Goal: Task Accomplishment & Management: Manage account settings

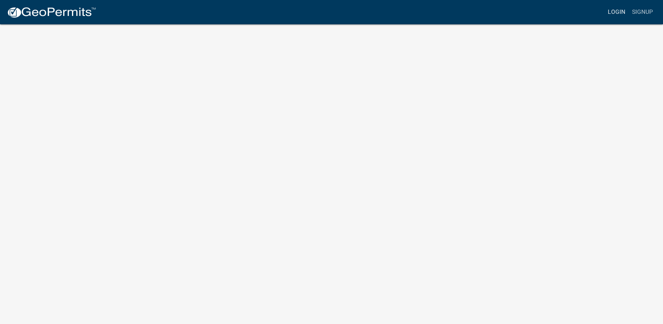
click at [623, 12] on link "Login" at bounding box center [617, 12] width 24 height 16
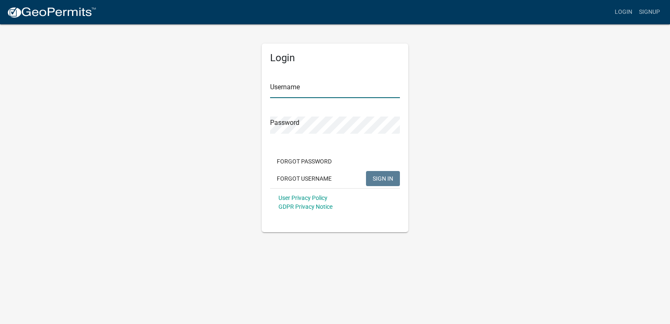
click at [308, 87] on input "Username" at bounding box center [335, 89] width 130 height 17
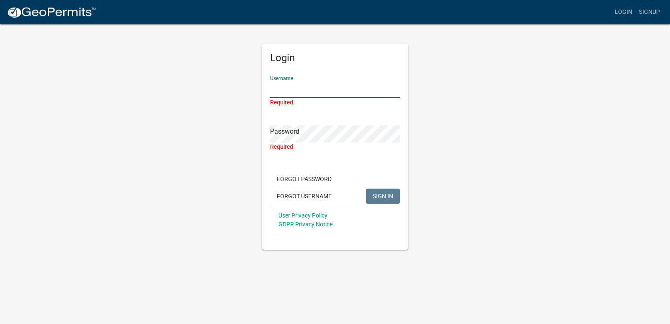
click at [291, 92] on input "Username" at bounding box center [335, 89] width 130 height 17
type input "[PERSON_NAME]"
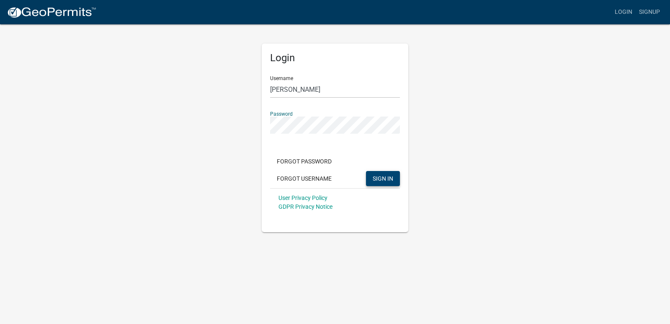
click at [376, 177] on span "SIGN IN" at bounding box center [382, 178] width 21 height 7
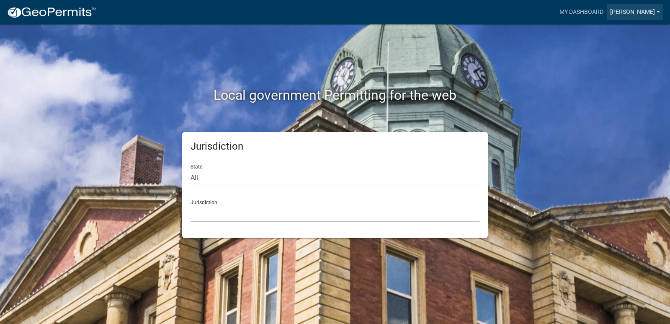
click at [614, 13] on link "[PERSON_NAME]" at bounding box center [634, 12] width 57 height 16
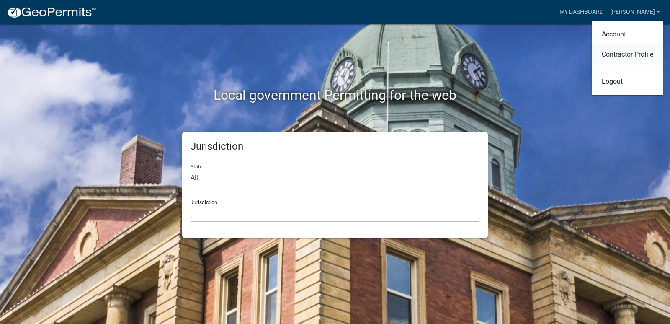
click at [612, 55] on link "Contractor Profile" at bounding box center [627, 54] width 72 height 20
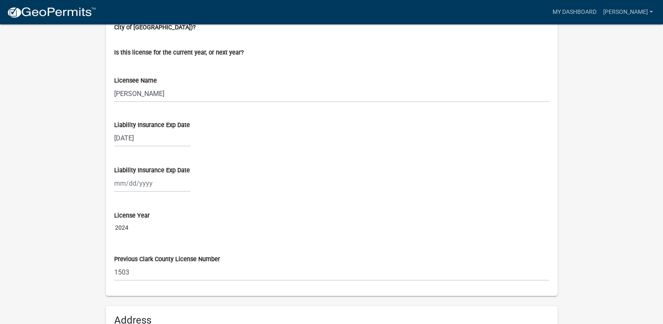
scroll to position [468, 0]
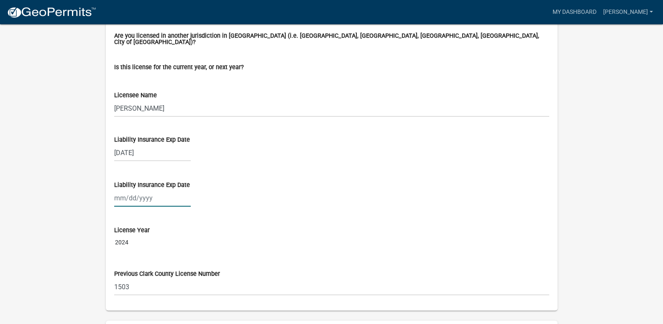
click at [136, 194] on div at bounding box center [152, 197] width 77 height 17
select select "9"
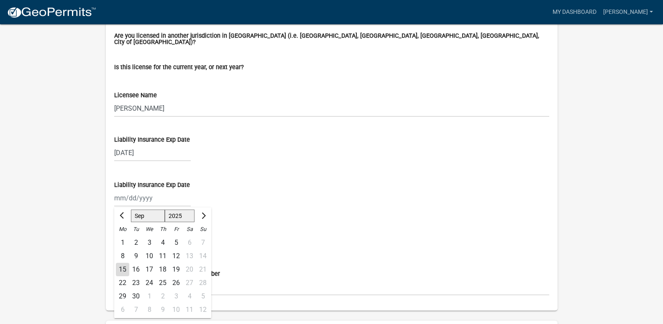
click at [204, 250] on div "8 9 10 11 12 13 14" at bounding box center [162, 255] width 97 height 13
click at [148, 213] on select "Jan Feb Mar Apr May Jun [DATE] Aug Sep Oct Nov Dec" at bounding box center [148, 215] width 34 height 13
click at [182, 211] on select "1525 1526 1527 1528 1529 1530 1531 1532 1533 1534 1535 1536 1537 1538 1539 1540…" at bounding box center [179, 215] width 30 height 13
select select "2026"
click at [164, 209] on select "1525 1526 1527 1528 1529 1530 1531 1532 1533 1534 1535 1536 1537 1538 1539 1540…" at bounding box center [179, 215] width 30 height 13
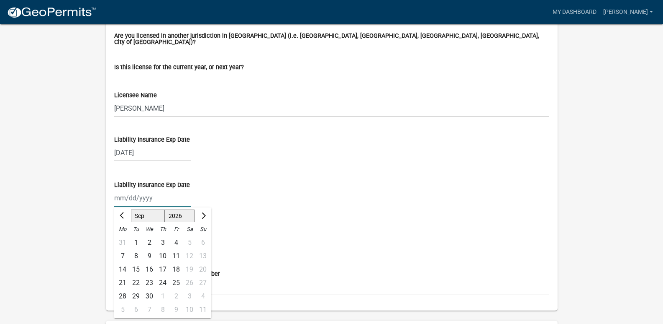
click at [125, 264] on div "14" at bounding box center [122, 268] width 13 height 13
type input "[DATE]"
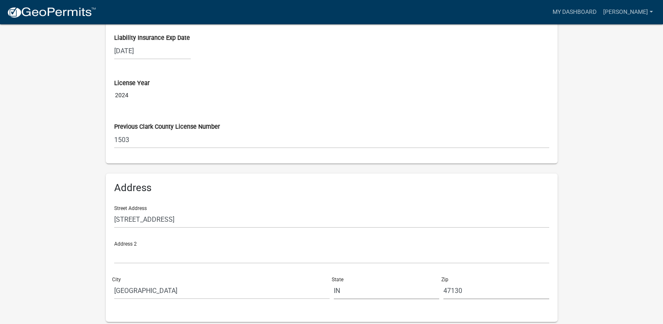
scroll to position [635, 0]
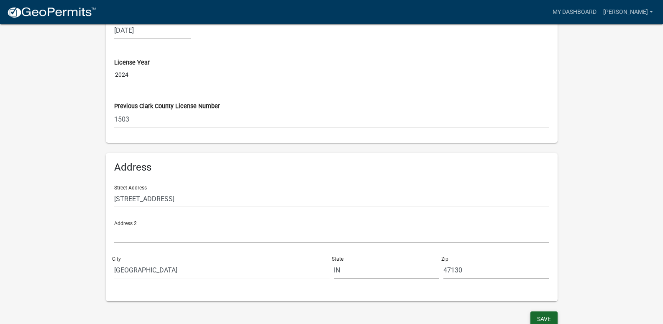
click at [539, 311] on button "Save" at bounding box center [544, 318] width 27 height 15
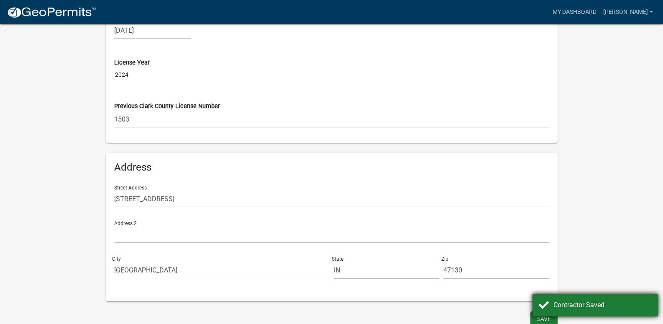
click at [583, 309] on div "Contractor Saved" at bounding box center [603, 305] width 98 height 10
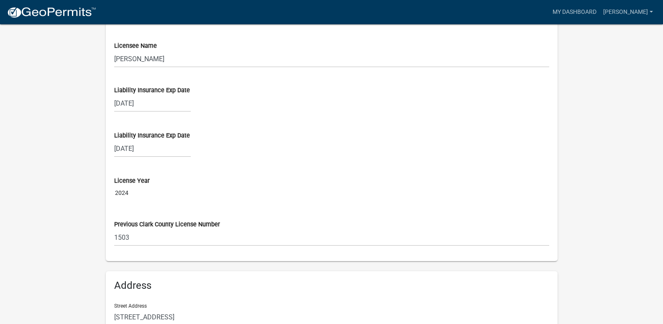
scroll to position [510, 0]
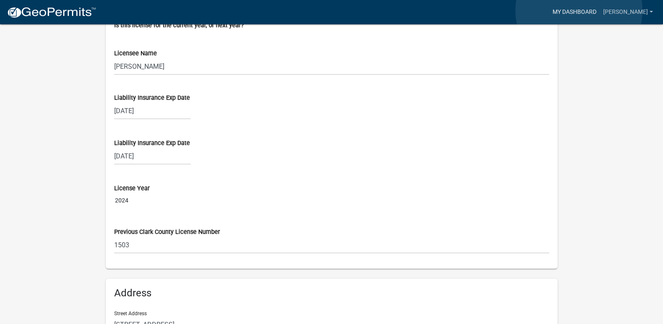
click at [579, 10] on link "My Dashboard" at bounding box center [575, 12] width 51 height 16
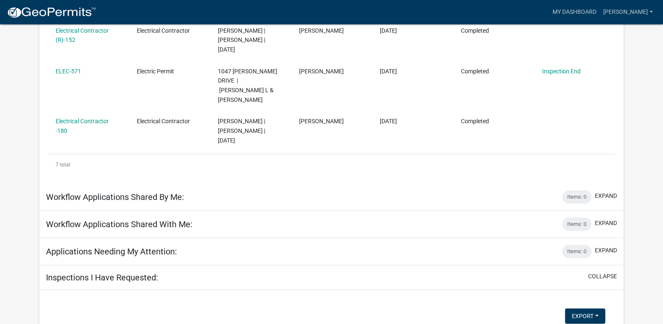
scroll to position [340, 0]
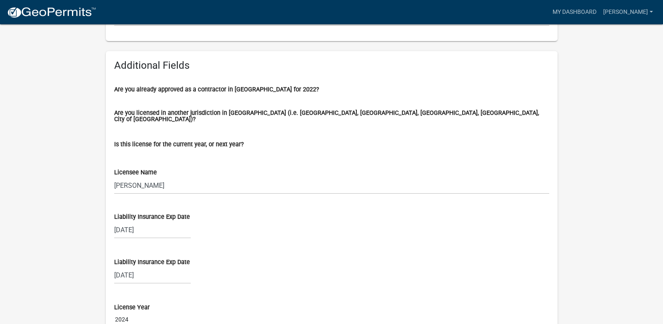
scroll to position [384, 0]
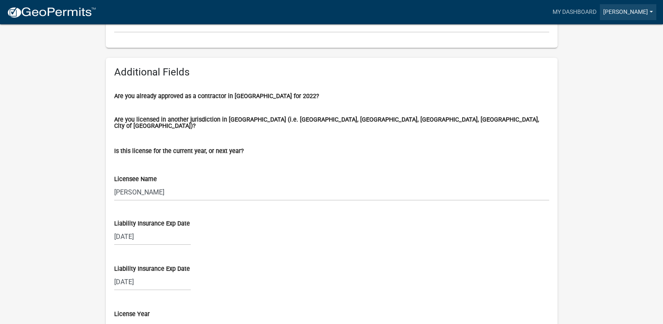
click at [633, 12] on link "[PERSON_NAME]" at bounding box center [628, 12] width 57 height 16
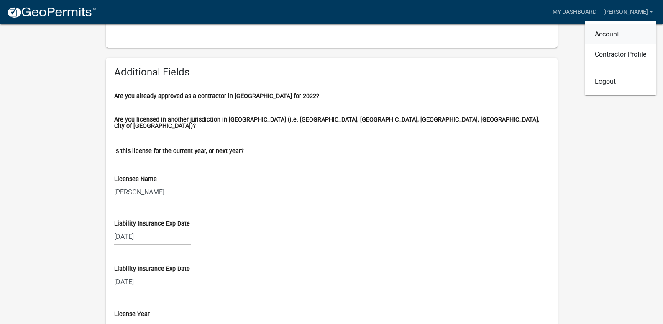
click at [614, 35] on link "Account" at bounding box center [621, 34] width 72 height 20
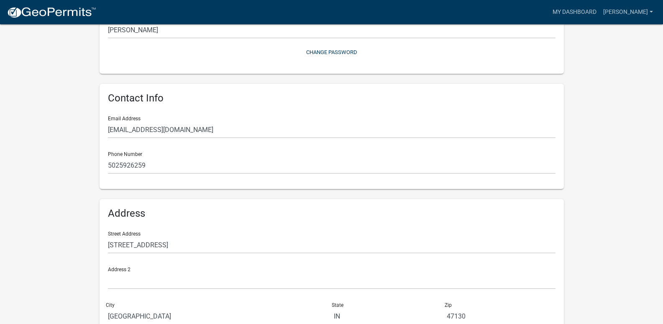
scroll to position [164, 0]
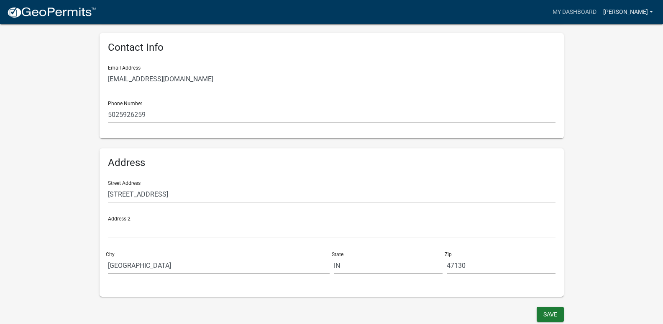
click at [631, 14] on link "[PERSON_NAME]" at bounding box center [628, 12] width 57 height 16
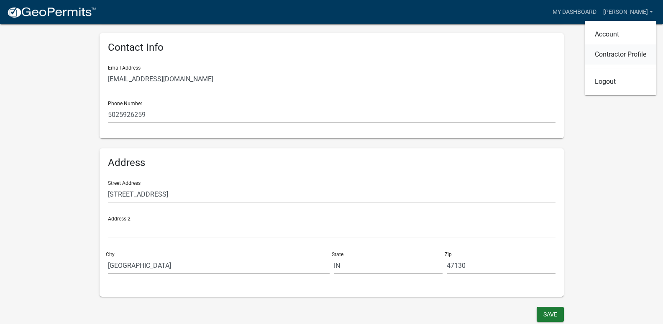
click at [626, 55] on link "Contractor Profile" at bounding box center [621, 54] width 72 height 20
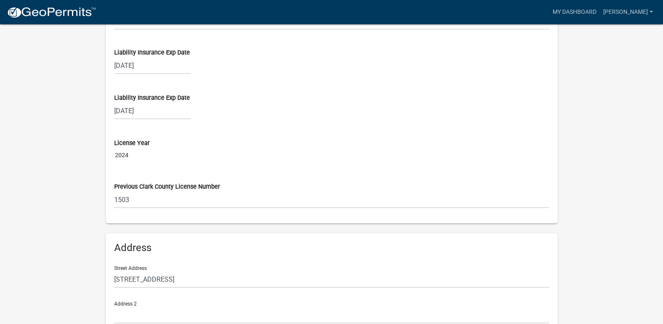
scroll to position [541, 0]
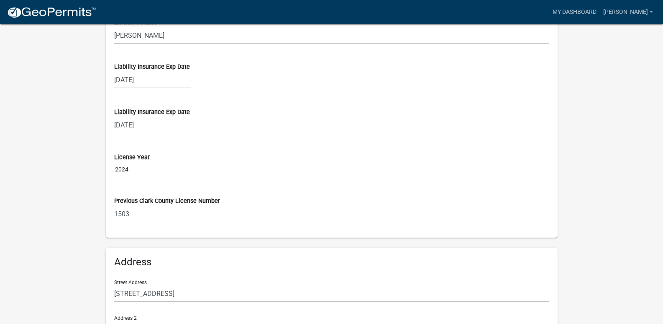
select select "9"
select select "2025"
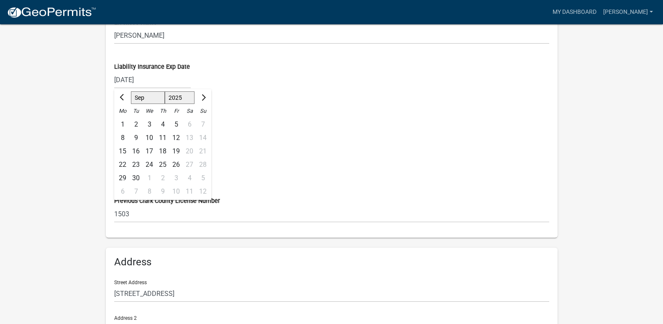
drag, startPoint x: 144, startPoint y: 76, endPoint x: 408, endPoint y: 153, distance: 275.9
click at [408, 153] on div "License Year" at bounding box center [331, 157] width 435 height 9
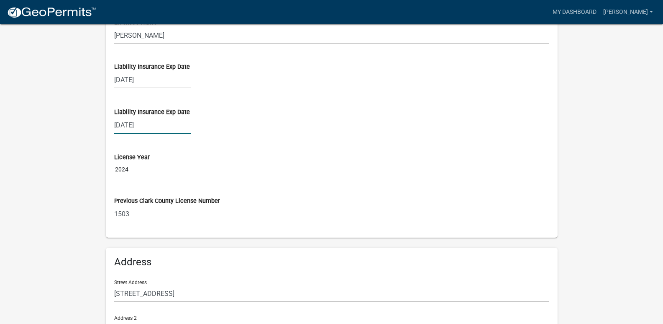
click at [159, 121] on div "[DATE]" at bounding box center [152, 124] width 77 height 17
select select "9"
select select "2026"
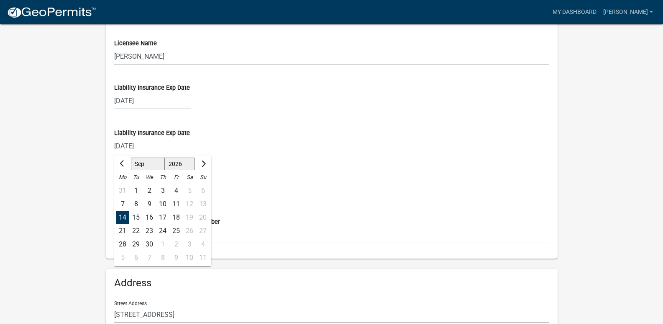
scroll to position [510, 0]
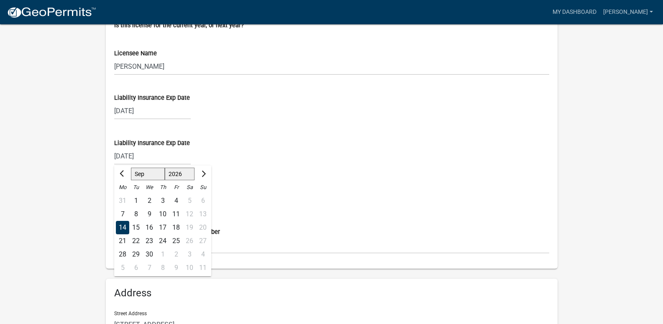
click at [240, 188] on div "License Year" at bounding box center [331, 188] width 435 height 9
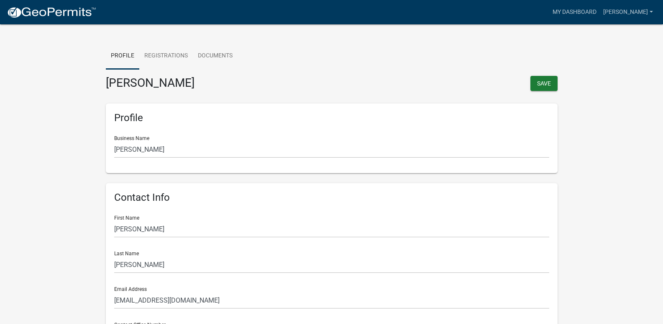
scroll to position [0, 0]
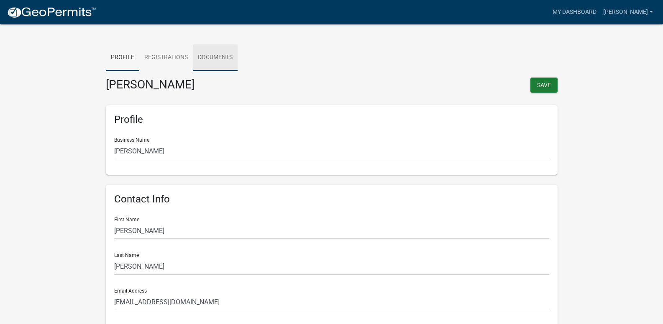
click at [215, 59] on link "Documents" at bounding box center [215, 57] width 45 height 27
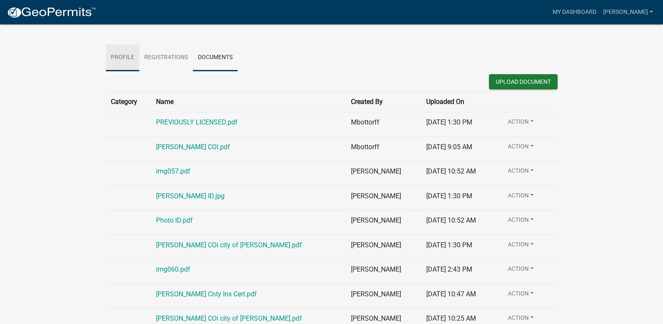
click at [131, 62] on link "Profile" at bounding box center [122, 57] width 33 height 27
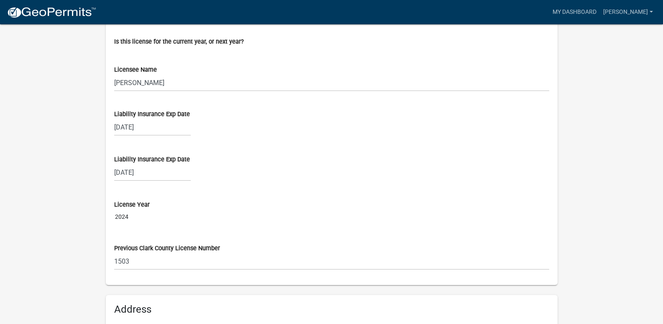
scroll to position [502, 0]
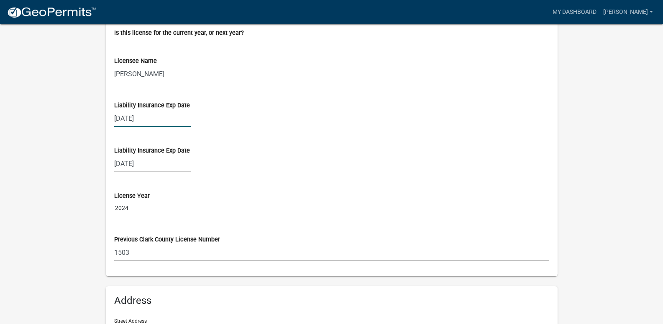
click at [144, 115] on div "[DATE]" at bounding box center [152, 118] width 77 height 17
select select "9"
select select "2025"
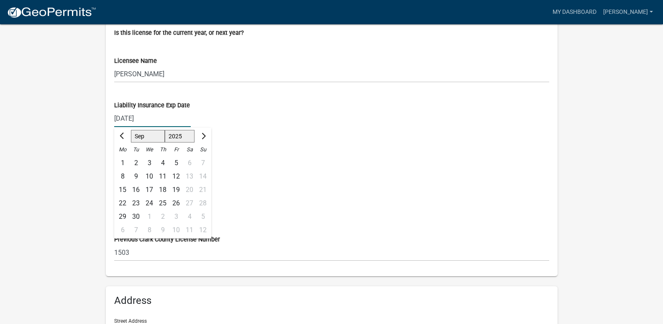
drag, startPoint x: 150, startPoint y: 115, endPoint x: 85, endPoint y: 120, distance: 65.1
click at [242, 191] on div "License Year" at bounding box center [331, 195] width 435 height 9
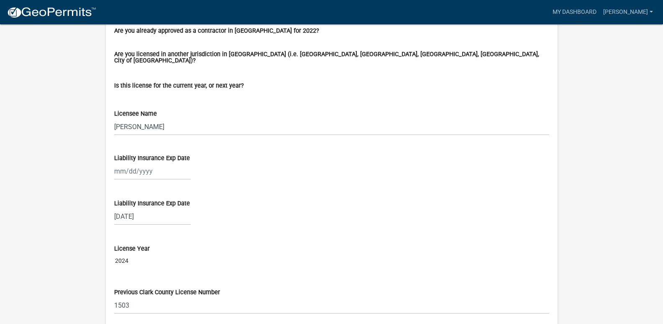
scroll to position [460, 0]
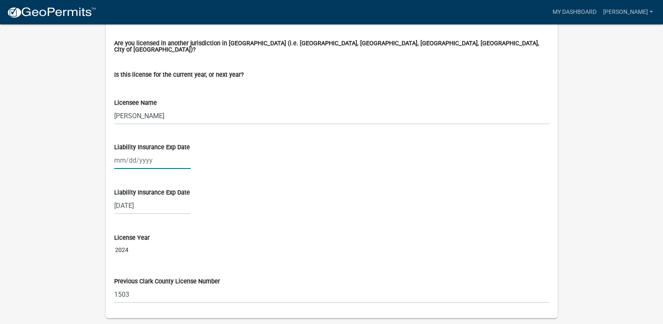
click at [160, 157] on div at bounding box center [152, 160] width 77 height 17
select select "9"
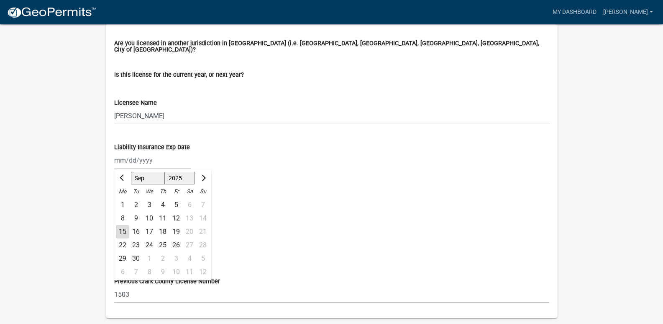
click at [152, 174] on select "Jan Feb Mar Apr May Jun [DATE] Aug Sep Oct Nov Dec" at bounding box center [148, 178] width 34 height 13
click at [191, 172] on select "1525 1526 1527 1528 1529 1530 1531 1532 1533 1534 1535 1536 1537 1538 1539 1540…" at bounding box center [179, 178] width 30 height 13
select select "2026"
click at [164, 172] on select "1525 1526 1527 1528 1529 1530 1531 1532 1533 1534 1535 1536 1537 1538 1539 1540…" at bounding box center [179, 178] width 30 height 13
click at [123, 228] on div "14" at bounding box center [122, 231] width 13 height 13
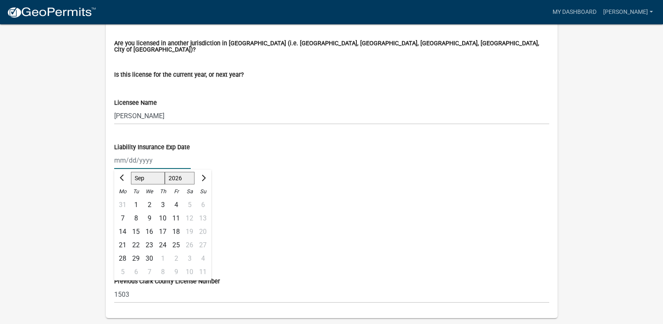
type input "[DATE]"
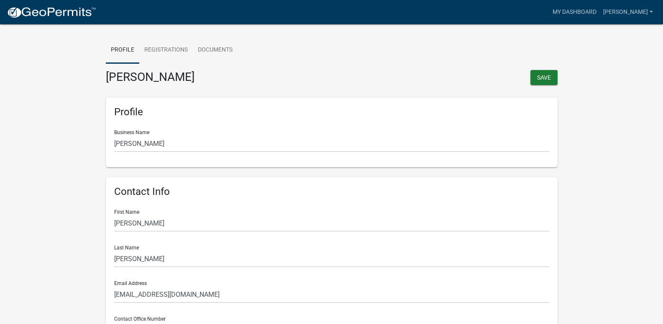
scroll to position [0, 0]
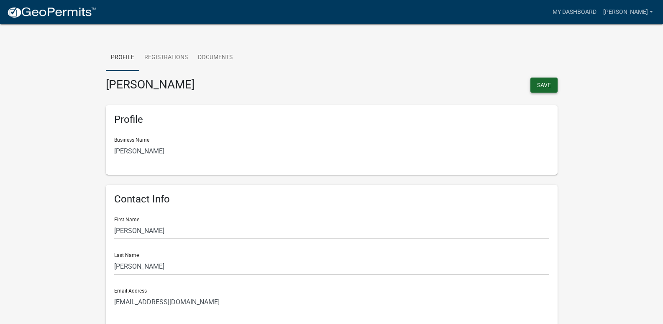
click at [548, 88] on button "Save" at bounding box center [544, 84] width 27 height 15
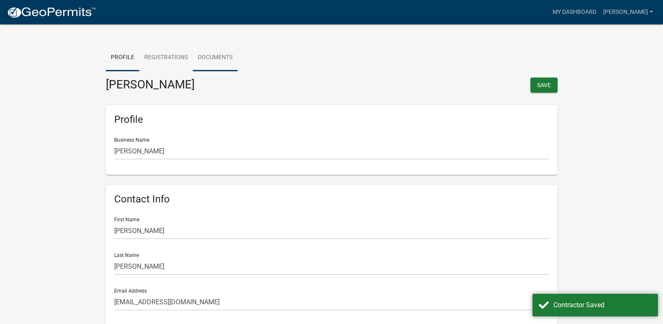
click at [223, 55] on link "Documents" at bounding box center [215, 57] width 45 height 27
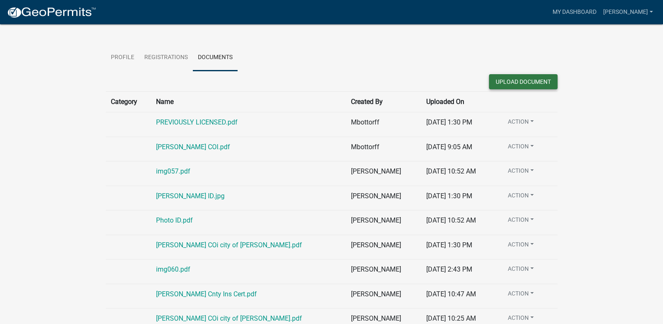
click at [512, 83] on button "Upload Document" at bounding box center [523, 81] width 69 height 15
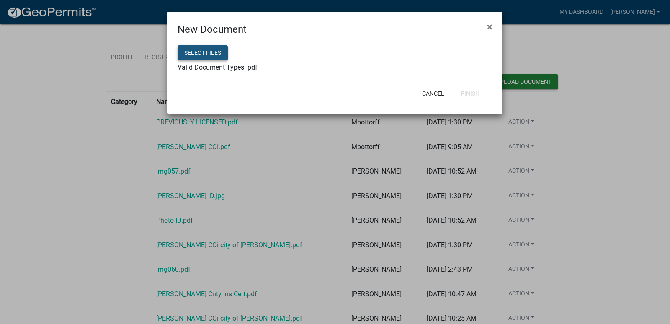
click at [197, 53] on button "Select files" at bounding box center [202, 52] width 50 height 15
click at [468, 92] on button "Finish" at bounding box center [470, 93] width 32 height 15
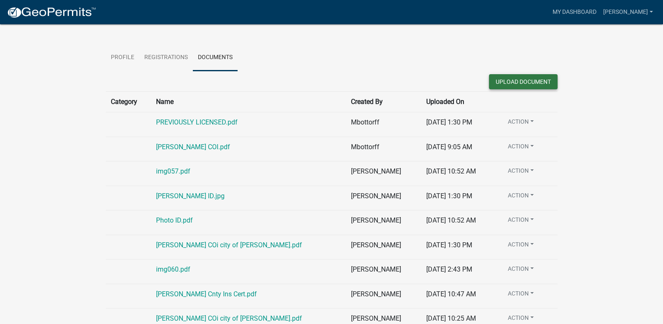
click at [512, 82] on button "Upload Document" at bounding box center [523, 81] width 69 height 15
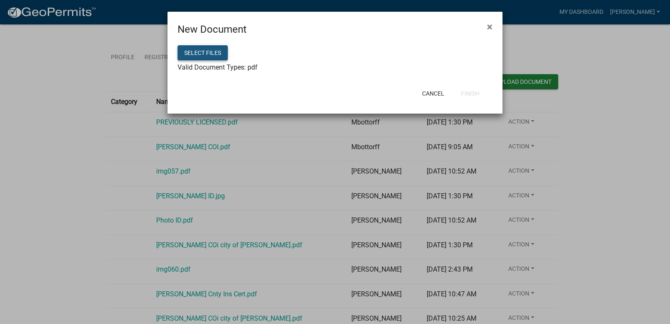
click at [208, 53] on button "Select files" at bounding box center [202, 52] width 50 height 15
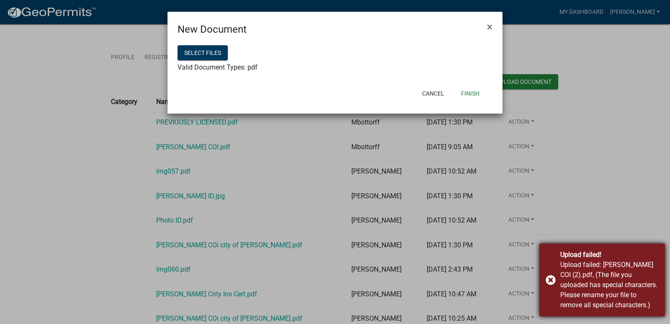
click at [551, 280] on div "Upload failed! Upload failed: [PERSON_NAME] COI (2).pdf, (The file you uploaded…" at bounding box center [602, 279] width 126 height 73
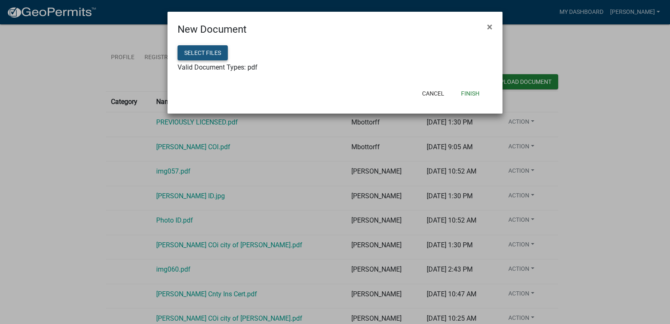
click at [195, 52] on button "Select files" at bounding box center [202, 52] width 50 height 15
click at [465, 94] on button "Finish" at bounding box center [470, 93] width 32 height 15
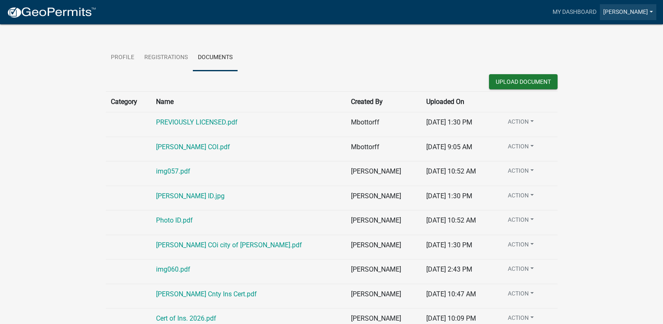
click at [611, 15] on link "[PERSON_NAME]" at bounding box center [628, 12] width 57 height 16
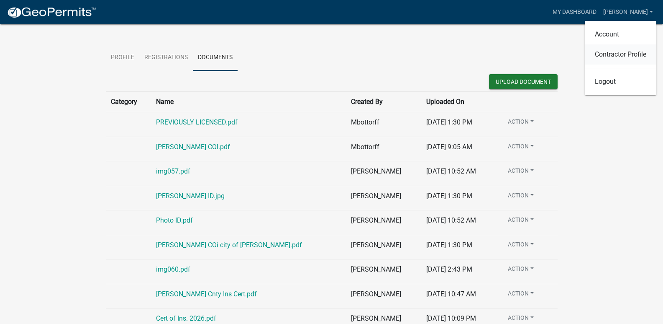
click at [609, 57] on link "Contractor Profile" at bounding box center [621, 54] width 72 height 20
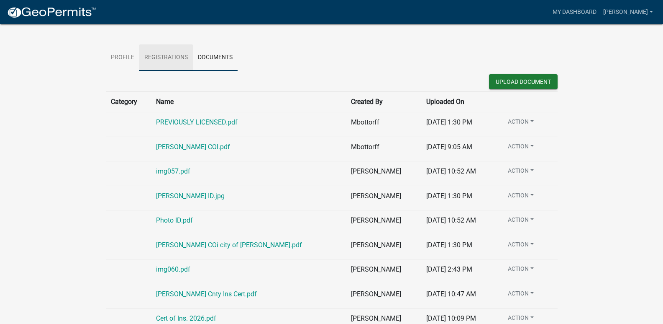
click at [175, 61] on link "Registrations" at bounding box center [166, 57] width 54 height 27
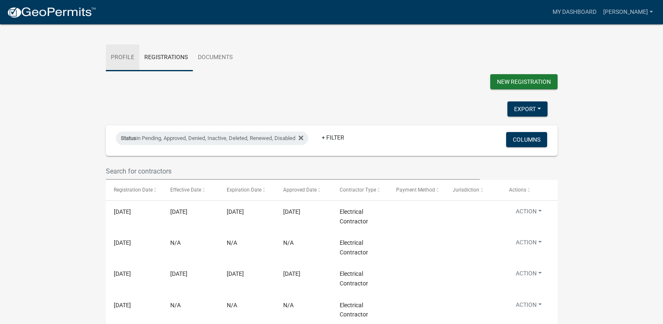
click at [123, 57] on link "Profile" at bounding box center [122, 57] width 33 height 27
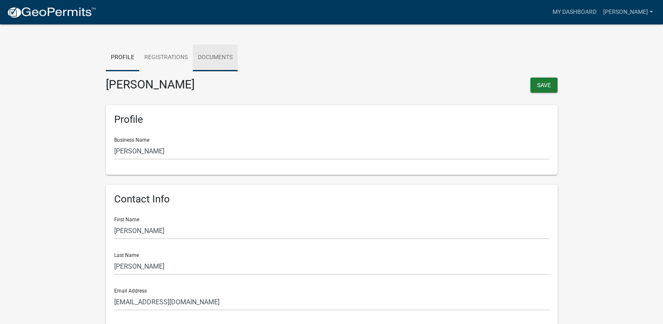
click at [222, 58] on link "Documents" at bounding box center [215, 57] width 45 height 27
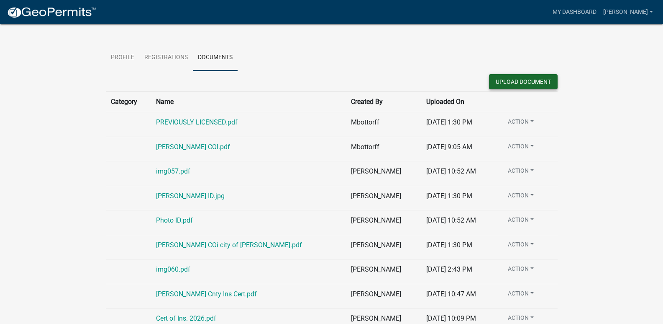
click at [521, 86] on button "Upload Document" at bounding box center [523, 81] width 69 height 15
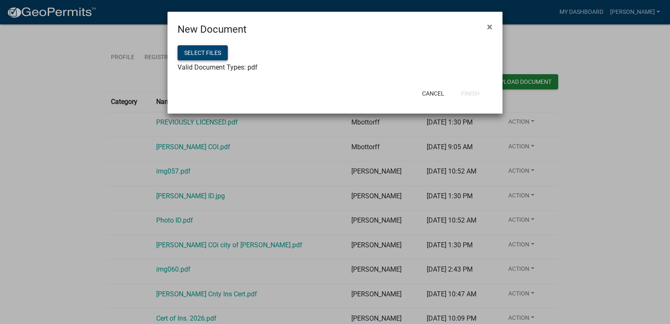
click at [215, 54] on button "Select files" at bounding box center [202, 52] width 50 height 15
click at [473, 96] on button "Finish" at bounding box center [470, 93] width 32 height 15
